Goal: Task Accomplishment & Management: Use online tool/utility

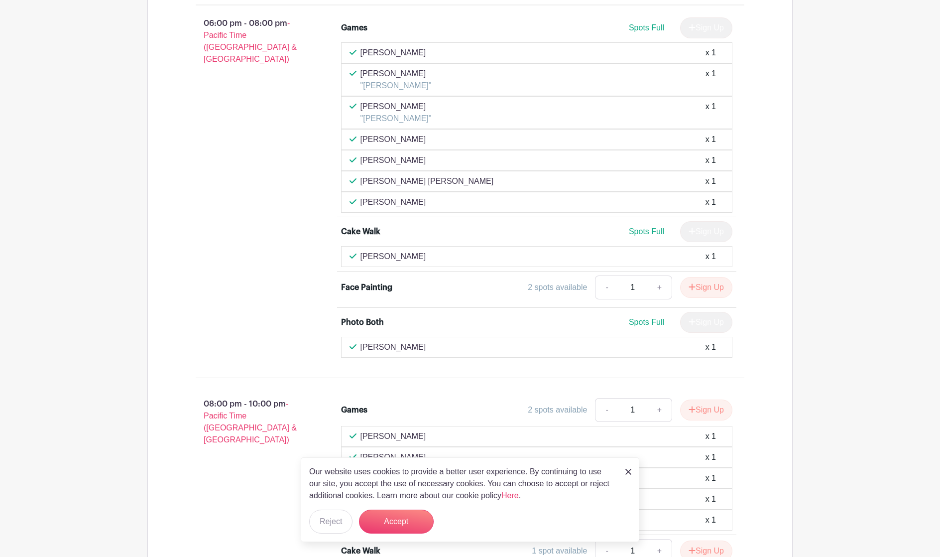
scroll to position [886, 0]
click at [623, 475] on div "Our website uses cookies to provide a better user experience. By continuing to …" at bounding box center [470, 499] width 339 height 85
click at [629, 473] on img at bounding box center [629, 472] width 6 height 6
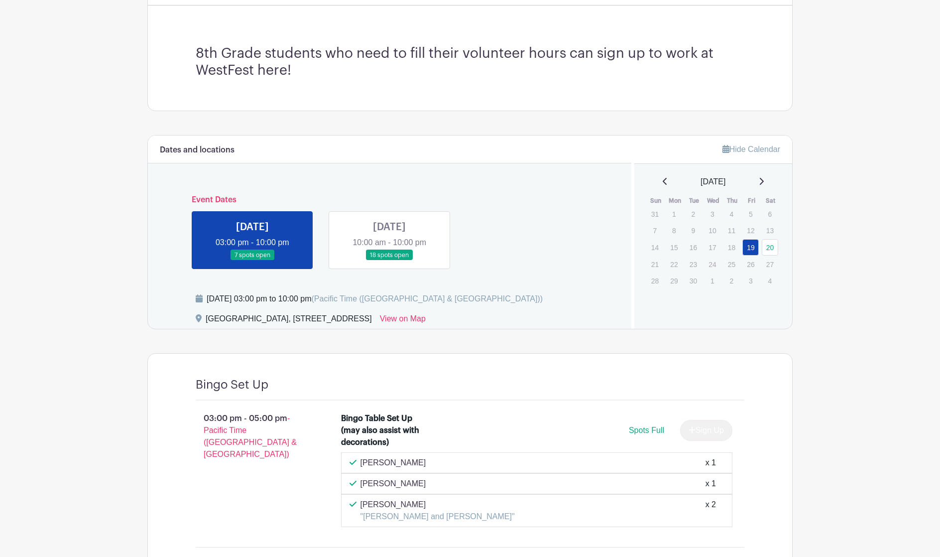
scroll to position [0, 0]
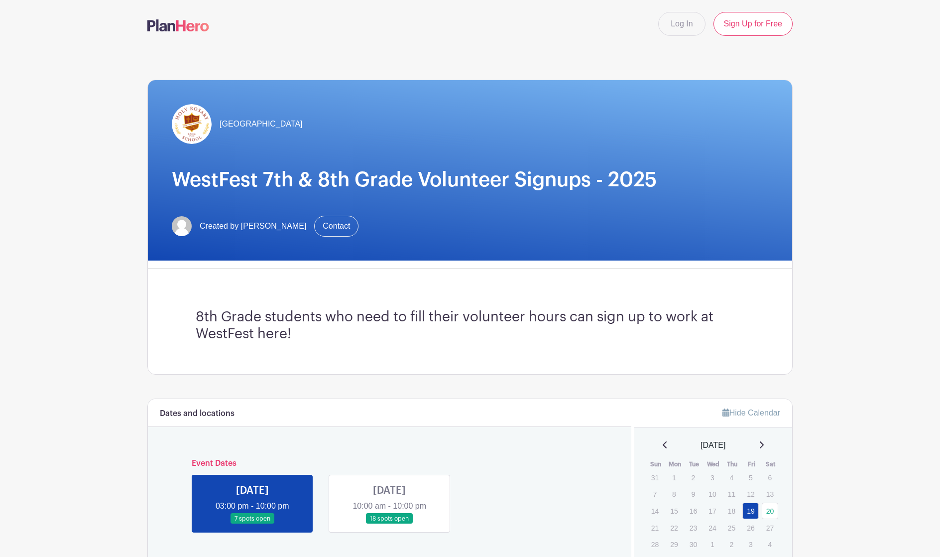
click at [390, 524] on link at bounding box center [390, 524] width 0 height 0
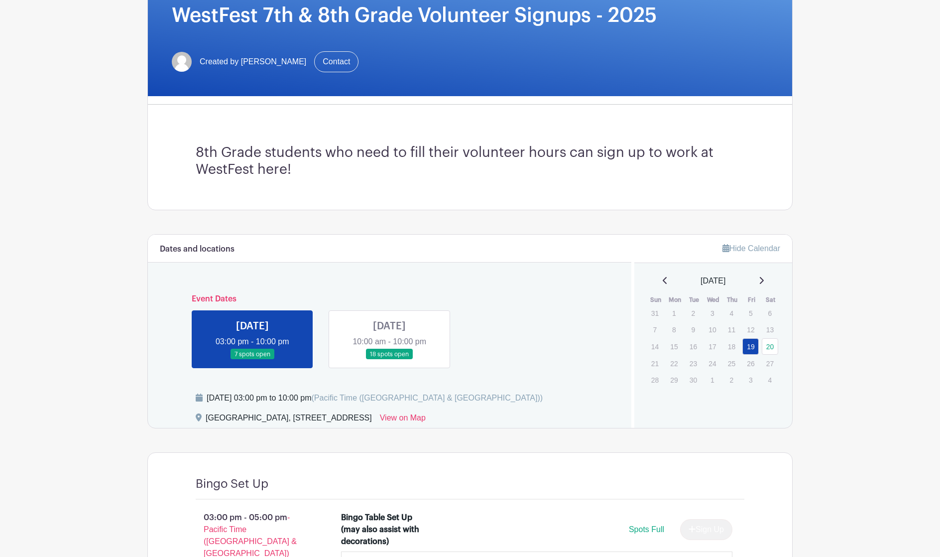
scroll to position [163, 0]
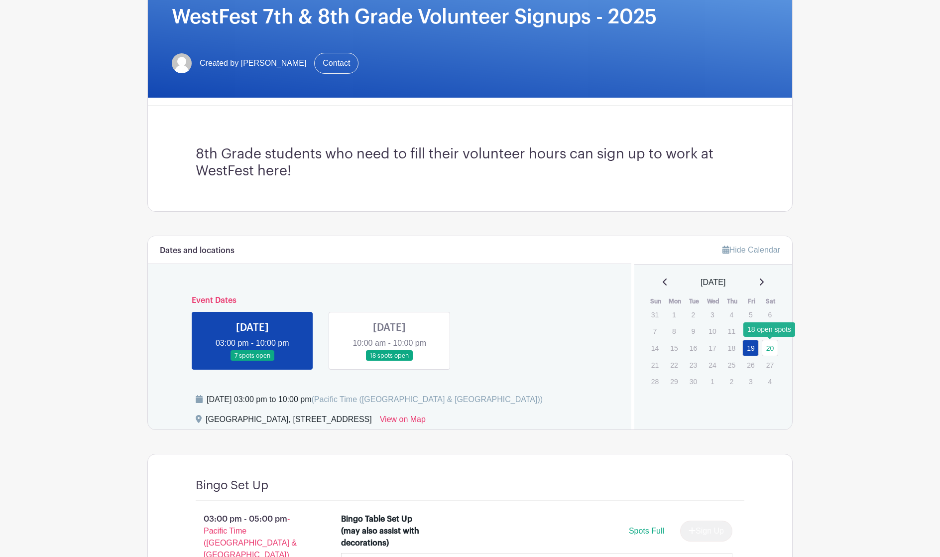
click at [764, 348] on link "20" at bounding box center [770, 348] width 16 height 16
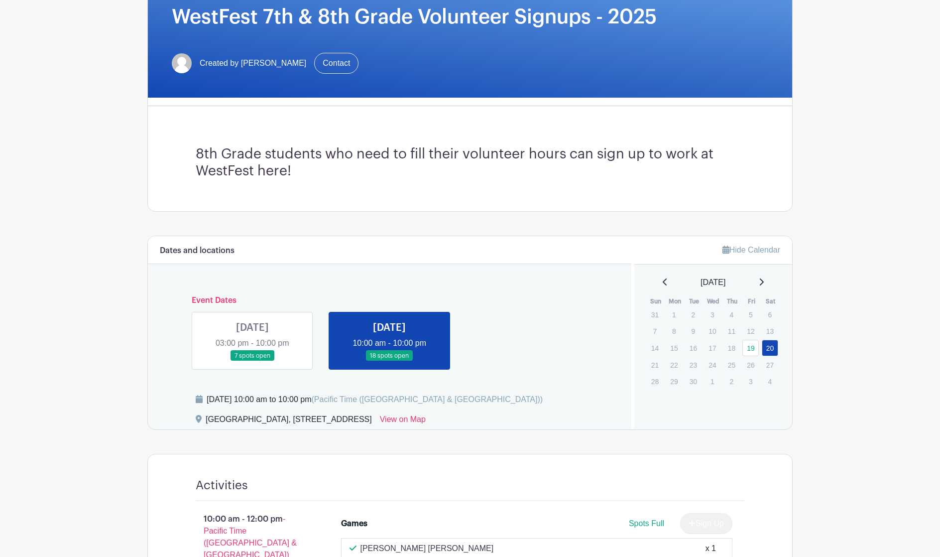
click at [390, 361] on link at bounding box center [390, 361] width 0 height 0
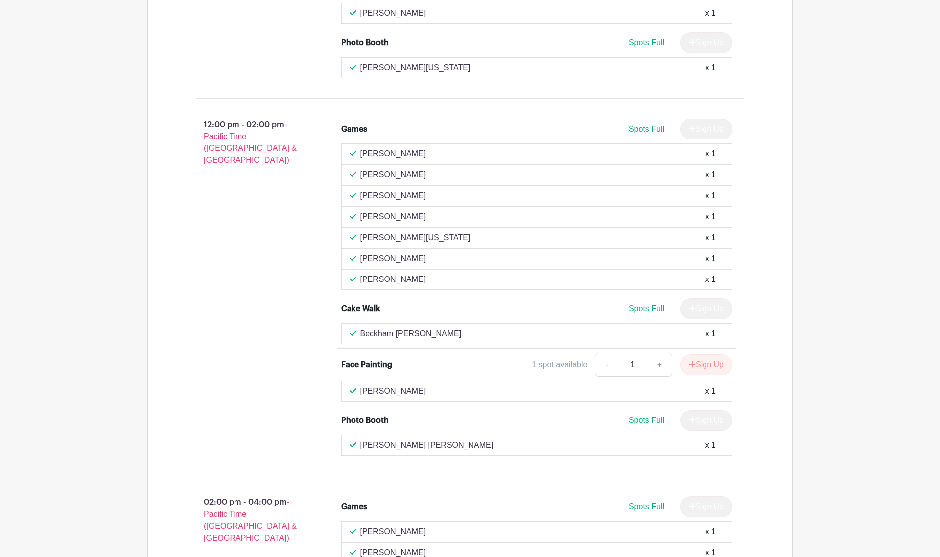
scroll to position [934, 0]
